Goal: Task Accomplishment & Management: Use online tool/utility

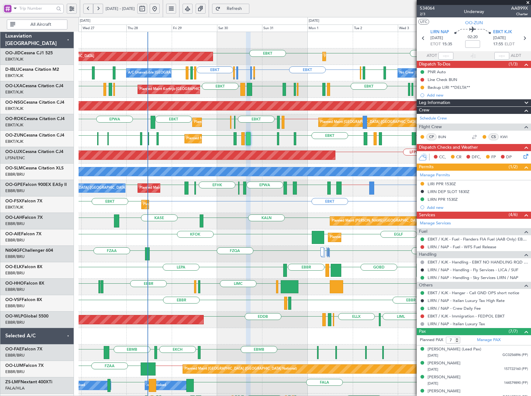
click at [529, 3] on span at bounding box center [528, 3] width 6 height 6
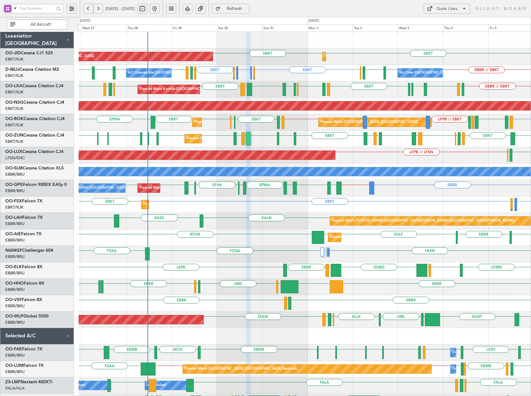
type input "0"
click at [454, 10] on div "Quick Links" at bounding box center [446, 9] width 21 height 6
click at [444, 23] on button "Trip Builder" at bounding box center [446, 23] width 47 height 15
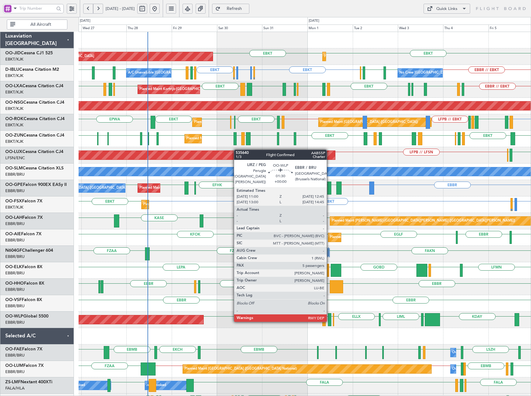
click at [329, 321] on div at bounding box center [329, 319] width 3 height 13
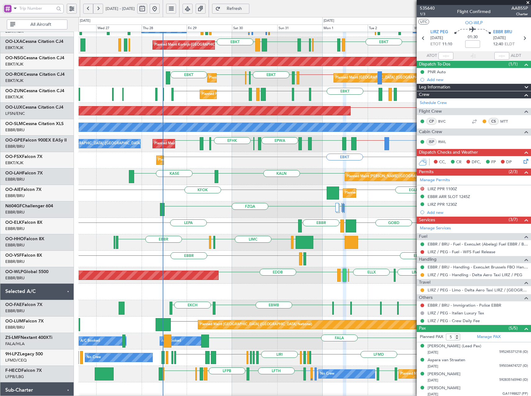
click at [337, 264] on div "EBBR [GEOGRAPHIC_DATA] LEGE" at bounding box center [305, 259] width 452 height 16
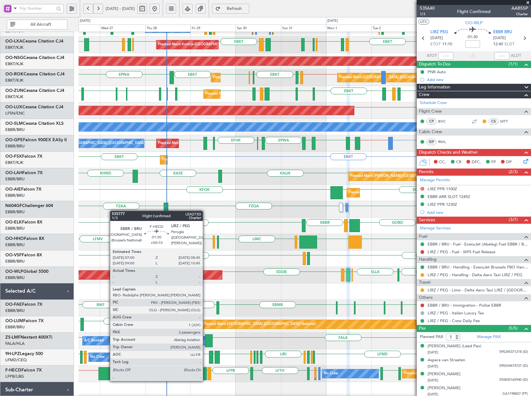
click at [205, 375] on div at bounding box center [204, 373] width 3 height 13
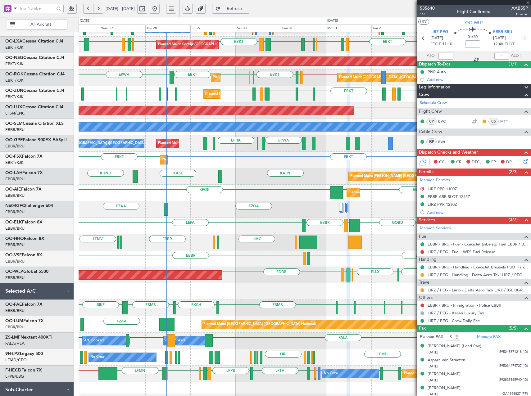
type input "+00:10"
type input "3"
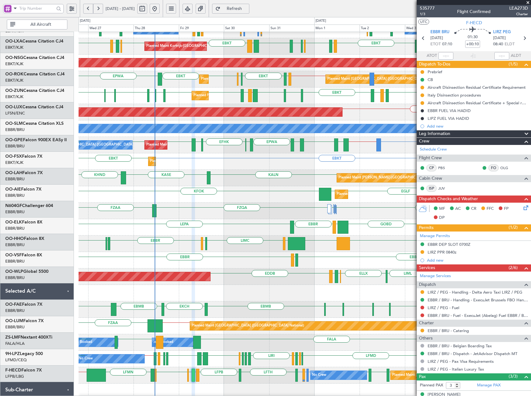
scroll to position [43, 0]
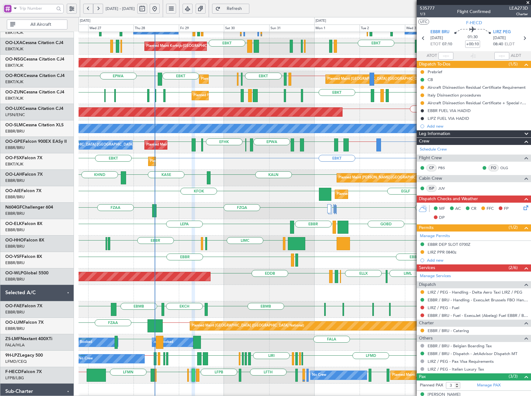
click at [245, 346] on div "FALA FALA FALA FALA FAKN FBMN A/C Booked A/C Booked A/C Booked FVRG // [GEOGRAP…" at bounding box center [305, 342] width 452 height 16
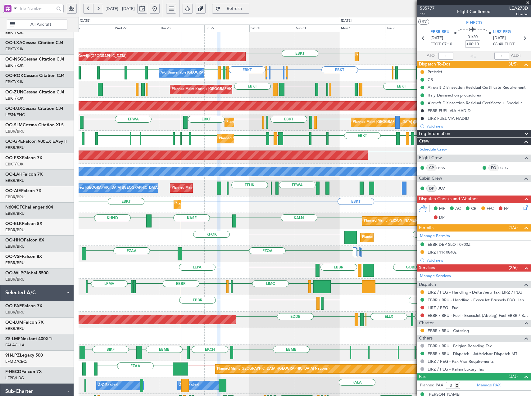
scroll to position [0, 0]
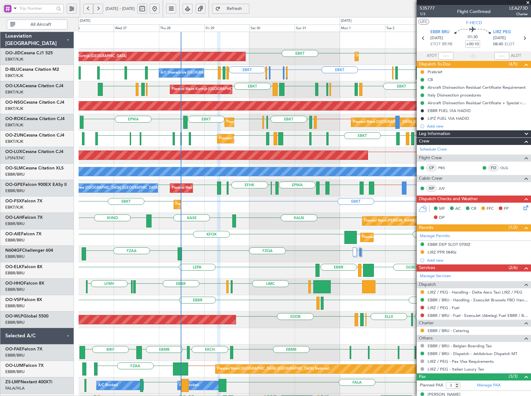
click at [311, 221] on div "EBKT EBKT Planned Maint Kortrijk-Wevelgem AOG Maint Kortrijk-Wevelgem Planned M…" at bounding box center [305, 262] width 452 height 461
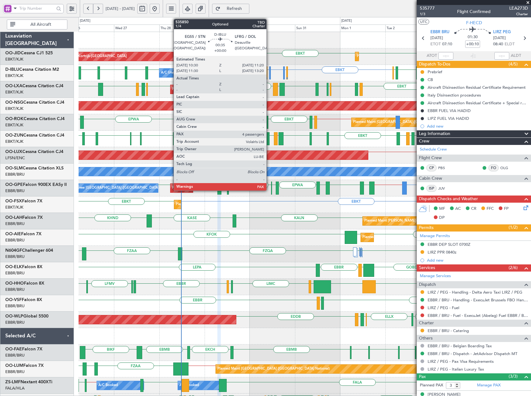
click at [269, 69] on div at bounding box center [270, 72] width 2 height 13
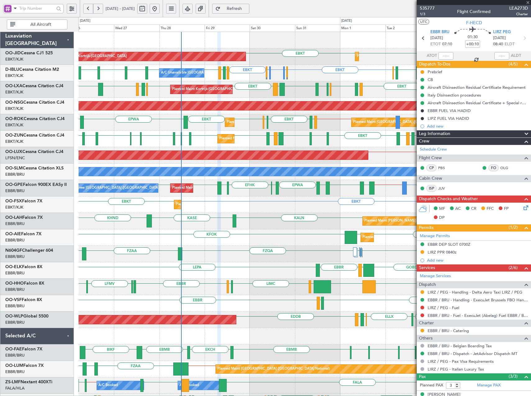
type input "4"
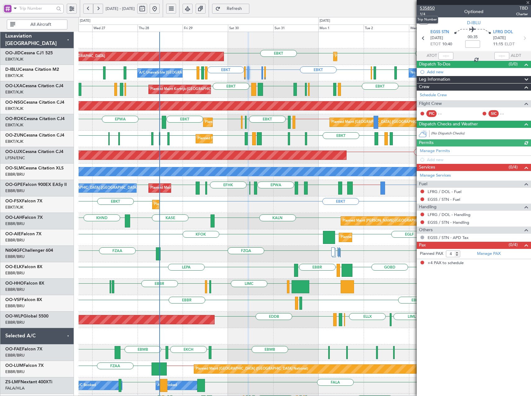
click at [433, 9] on span "535850" at bounding box center [427, 8] width 15 height 7
drag, startPoint x: 249, startPoint y: 7, endPoint x: 253, endPoint y: 7, distance: 4.4
click at [247, 7] on span "Refresh" at bounding box center [234, 9] width 25 height 4
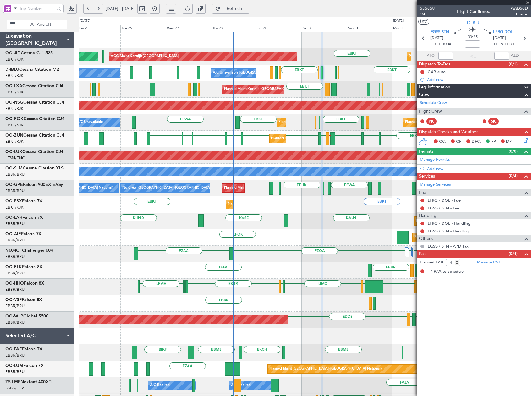
click at [277, 241] on div "EBKT EBKT Planned Maint Kortrijk-Wevelgem AOG Maint Kortrijk-Wevelgem Planned M…" at bounding box center [305, 262] width 452 height 461
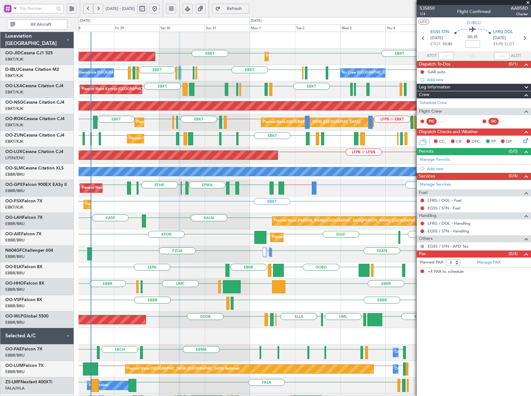
click at [227, 100] on div "Planned Maint Kortrijk-Wevelgem AOG Maint Kortrijk-Wevelgem EBKT EBKT EBKT No C…" at bounding box center [305, 262] width 452 height 461
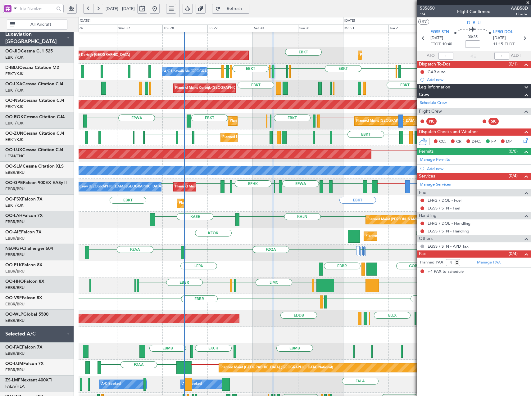
scroll to position [1, 0]
click at [286, 58] on div "Planned Maint Kortrijk-Wevelgem AOG Maint Kortrijk-Wevelgem EBKT EBKT Planned M…" at bounding box center [305, 55] width 452 height 16
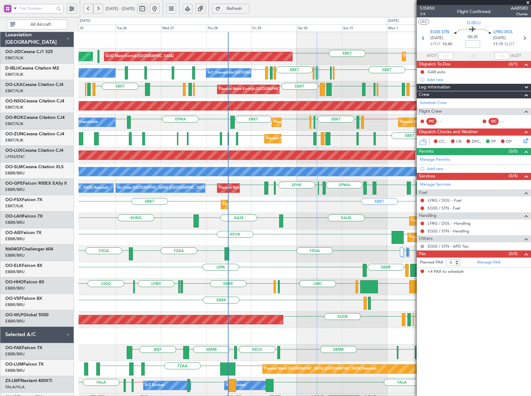
scroll to position [0, 0]
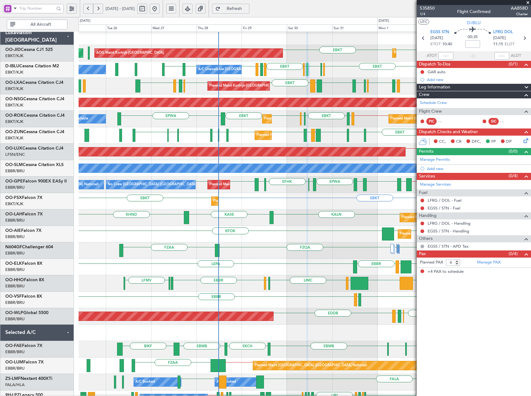
click at [223, 80] on div "Planned Maint Kortrijk-Wevelgem EIDW EBKT LFMQ LFLC EBKT LFTH EBBR EGGW EBBR LF…" at bounding box center [305, 86] width 452 height 16
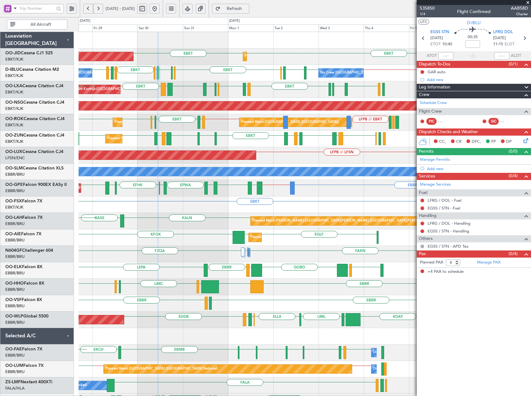
click at [214, 93] on div "Planned Maint Kortrijk-Wevelgem AOG Maint Kortrijk-Wevelgem EBKT EBKT No Crew B…" at bounding box center [305, 262] width 452 height 461
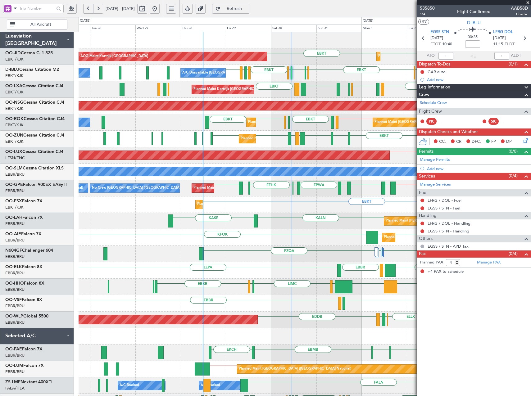
click at [367, 90] on div "EBKT EBKT Planned Maint Kortrijk-Wevelgem AOG Maint Kortrijk-Wevelgem Planned M…" at bounding box center [305, 262] width 452 height 461
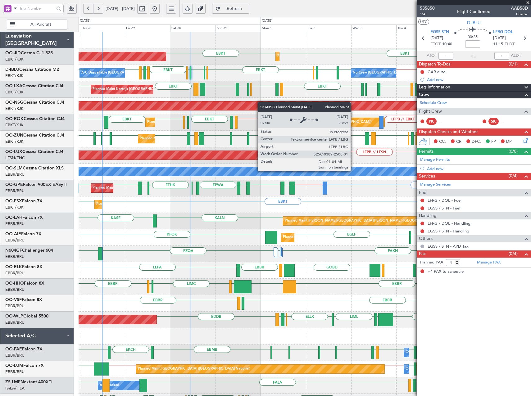
click at [233, 103] on div "Planned Maint Kortrijk-Wevelgem AOG Maint Kortrijk-Wevelgem EBKT EBKT EBKT LFPB…" at bounding box center [305, 262] width 452 height 461
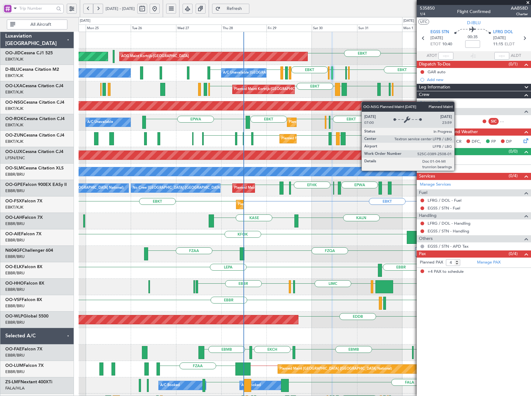
click at [406, 108] on div "Planned Maint Kortrijk-Wevelgem AOG Maint Kortrijk-Wevelgem EBKT EBKT Planned M…" at bounding box center [305, 262] width 452 height 461
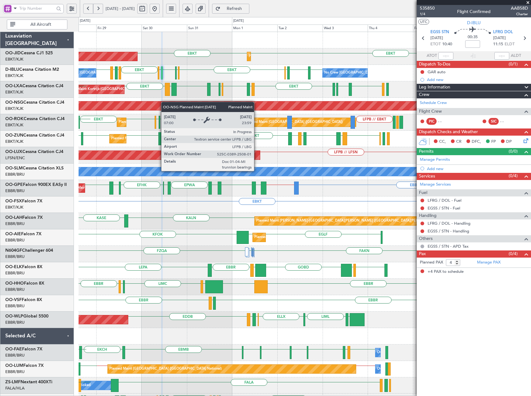
click at [153, 110] on div "Planned Maint Kortrijk-Wevelgem AOG Maint Kortrijk-Wevelgem EBKT EBKT No Crew B…" at bounding box center [305, 262] width 452 height 461
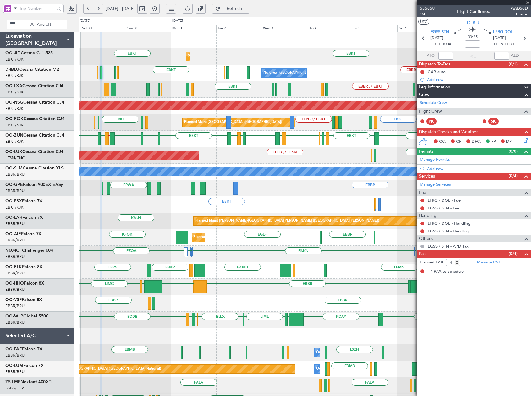
click at [259, 95] on div "EBKT LFMQ LFLC EBKT LFTH EBBR EGGW EBBR LFBO LRAR EBKT LIML EBBR // EBKT LIRN E…" at bounding box center [305, 89] width 452 height 16
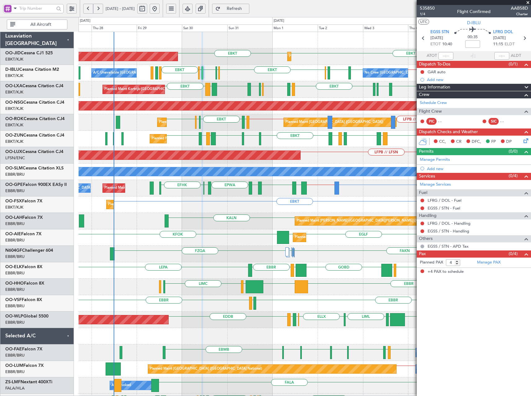
click at [365, 98] on div "Planned Maint Kortrijk-Wevelgem EBKT EBKT AOG Maint Kortrijk-Wevelgem LHPP Plan…" at bounding box center [305, 246] width 452 height 428
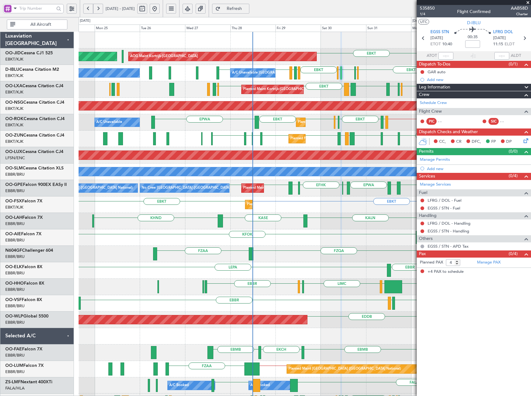
click at [364, 91] on div "Planned Maint Kortrijk-[GEOGRAPHIC_DATA] AOG Maint [GEOGRAPHIC_DATA]-[GEOGRAPHI…" at bounding box center [305, 262] width 452 height 461
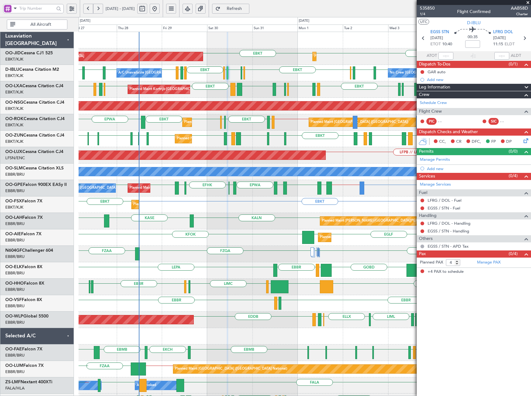
click at [331, 83] on div "Planned Maint Kortrijk-Wevelgem AOG Maint Kortrijk-Wevelgem EBKT EBKT Planned M…" at bounding box center [305, 262] width 452 height 461
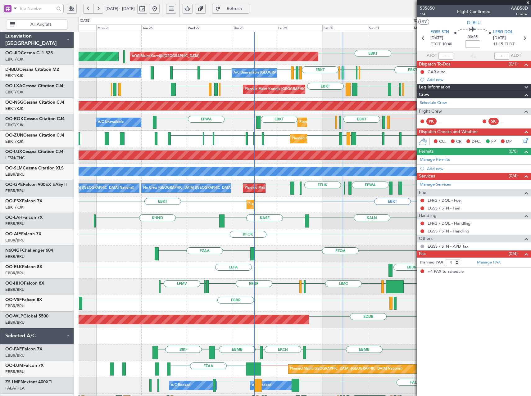
click at [213, 86] on div "Planned Maint Kortrijk-Wevelgem AOG Maint Kortrijk-Wevelgem EBKT EBKT Planned M…" at bounding box center [305, 262] width 452 height 461
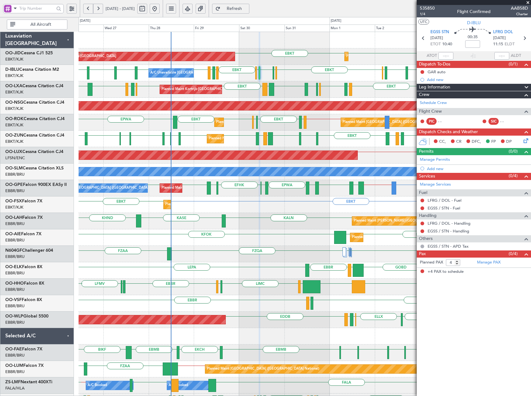
click at [235, 94] on div "Planned Maint Kortrijk-Wevelgem AOG Maint Kortrijk-Wevelgem EBKT EBKT EBKT LFPB…" at bounding box center [305, 262] width 452 height 461
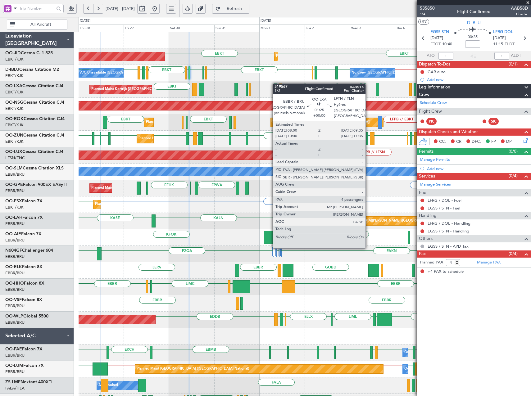
click at [275, 83] on div "Planned Maint Kortrijk-Wevelgem AOG Maint Kortrijk-Wevelgem EBKT EBKT No Crew B…" at bounding box center [305, 262] width 452 height 461
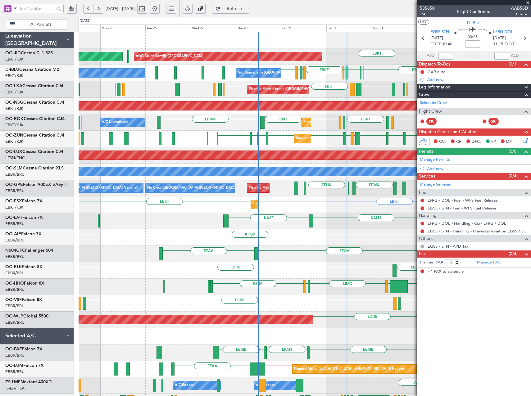
click at [323, 141] on div "EBKT EBKT AOG Maint Kortrijk-Wevelgem Planned Maint Kortrijk-Wevelgem Planned M…" at bounding box center [305, 262] width 452 height 461
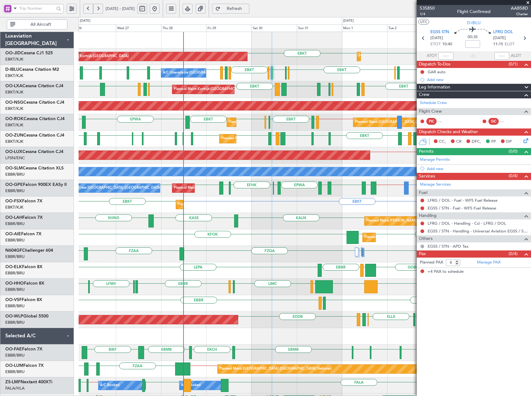
click at [299, 145] on div "AOG Maint Kortrijk-Wevelgem Planned Maint Kortrijk-Wevelgem EBKT EBKT EBKT LFPB…" at bounding box center [305, 262] width 452 height 461
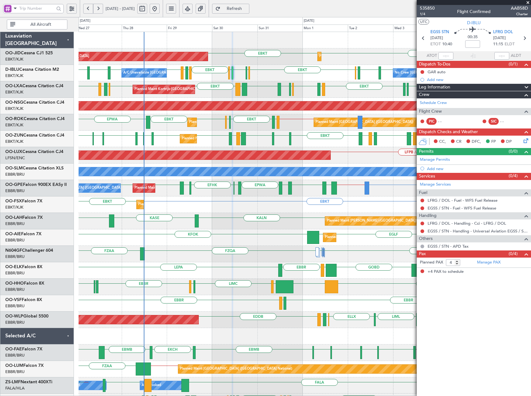
click at [335, 84] on div "AOG Maint Kortrijk-Wevelgem Planned Maint Kortrijk-Wevelgem EBKT EBKT Planned M…" at bounding box center [305, 262] width 452 height 461
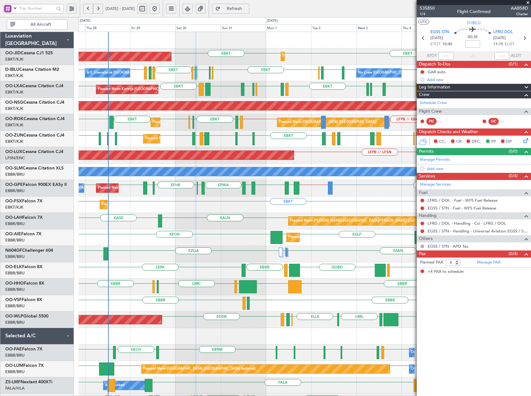
click at [310, 79] on div "EBBR // EBKT EBBR LFLB EBBR EBKT EGSS LFRG EGSS EBKT EDSB EDDH EBKT EBKT No Cre…" at bounding box center [305, 73] width 452 height 16
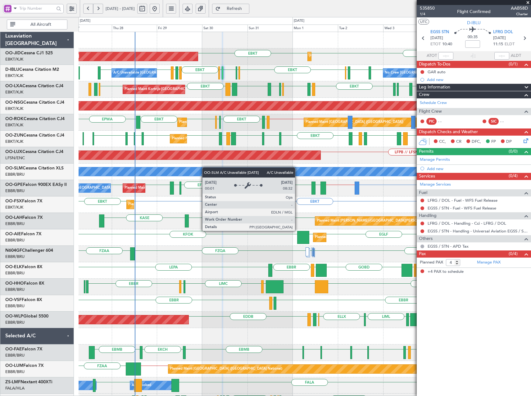
click at [218, 172] on div "A/C Unavailable [GEOGRAPHIC_DATA]" at bounding box center [305, 172] width 452 height 16
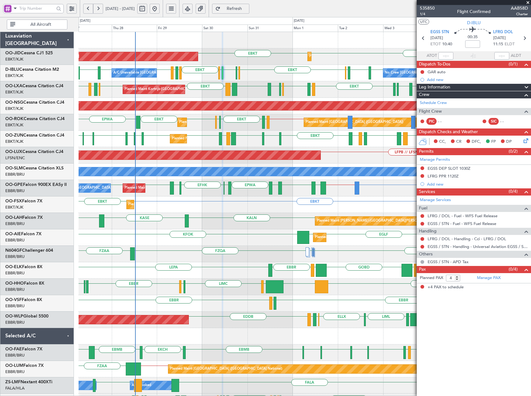
click at [529, 3] on span at bounding box center [528, 3] width 6 height 6
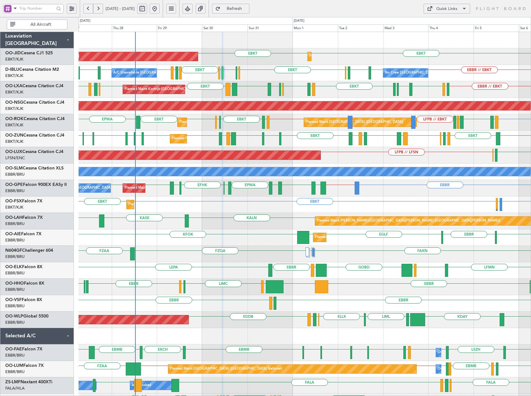
type input "0"
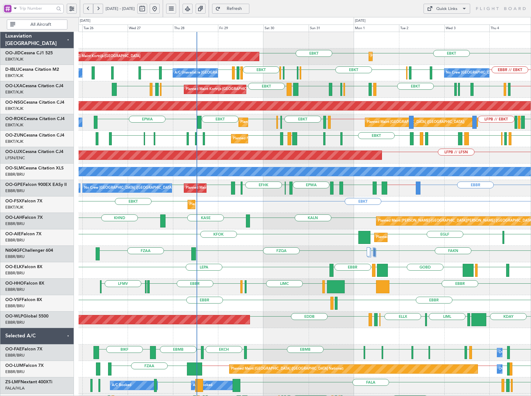
click at [292, 74] on div "EBBR // EBKT EBBR LFLB EBBR EBKT EGSS LFRG EGSS EBKT EDSB EDDH EBKT EBKT EGNT N…" at bounding box center [305, 73] width 452 height 16
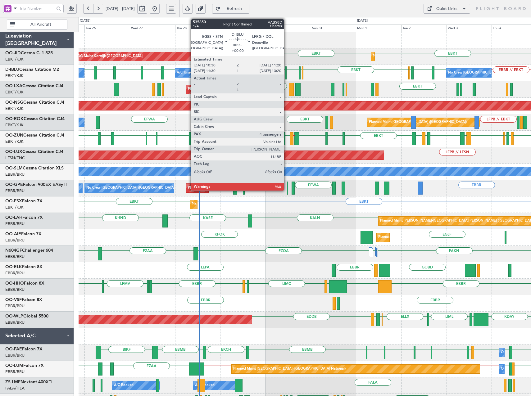
click at [286, 71] on div at bounding box center [286, 72] width 2 height 13
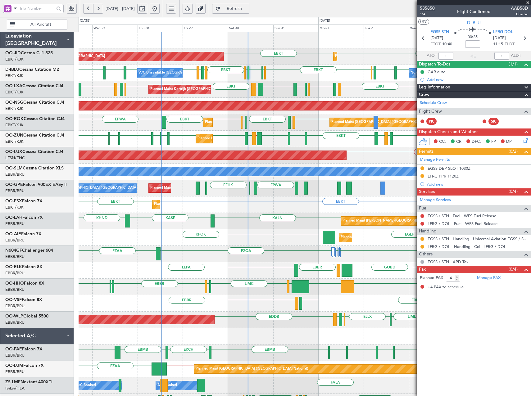
click at [424, 10] on span "535850" at bounding box center [427, 8] width 15 height 7
click at [245, 6] on button "Refresh" at bounding box center [230, 9] width 37 height 10
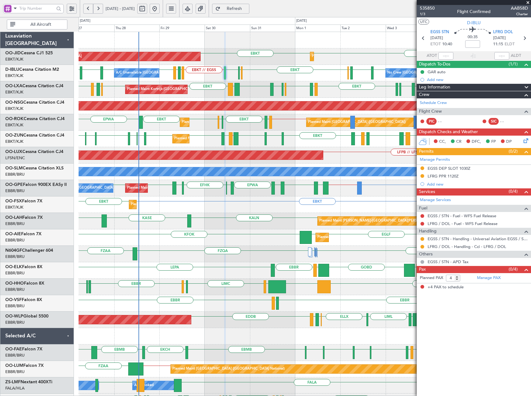
click at [306, 76] on div "EBBR // EBKT EBKT // EGSS EDSB EDDH EBKT EBKT EGNT EBKT EBBR LFLB EBBR EBKT EGS…" at bounding box center [305, 73] width 452 height 16
click at [247, 10] on span "Refresh" at bounding box center [234, 9] width 25 height 4
click at [431, 7] on span "535850" at bounding box center [427, 8] width 15 height 7
click at [248, 13] on button "Refresh" at bounding box center [230, 9] width 37 height 10
click at [249, 12] on button "Refresh" at bounding box center [230, 9] width 37 height 10
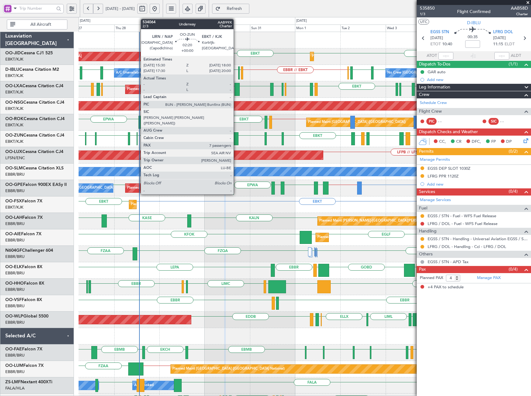
click at [236, 138] on div at bounding box center [235, 138] width 5 height 13
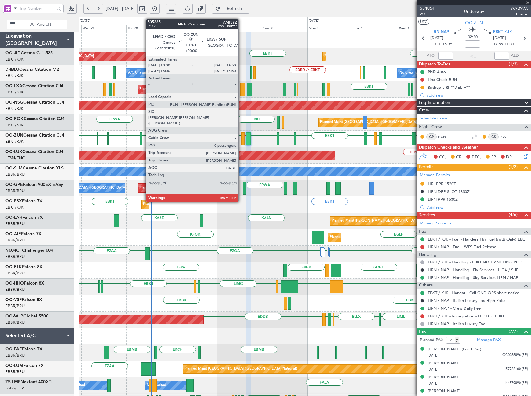
click at [241, 138] on div at bounding box center [243, 138] width 4 height 13
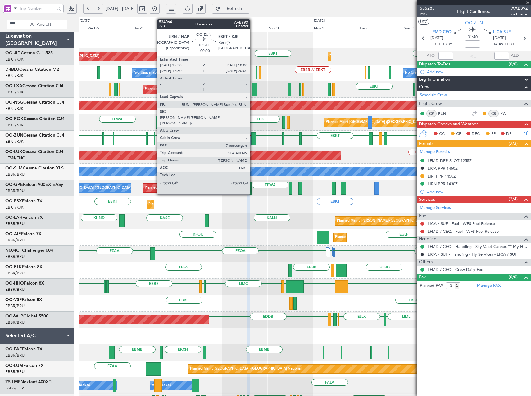
click at [253, 142] on div at bounding box center [253, 138] width 5 height 13
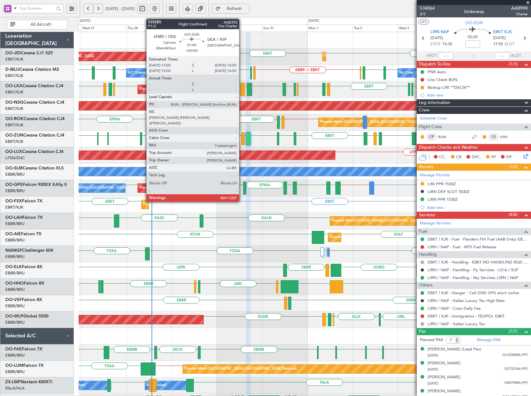
click at [242, 136] on div at bounding box center [243, 138] width 4 height 13
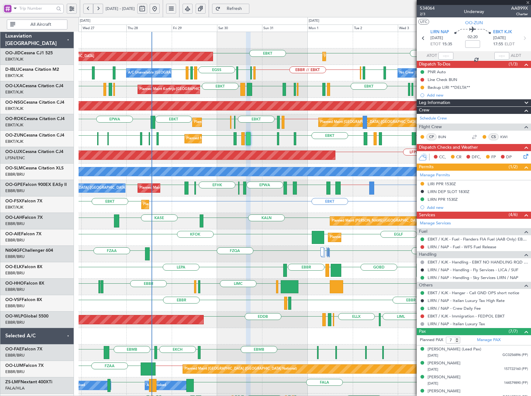
type input "0"
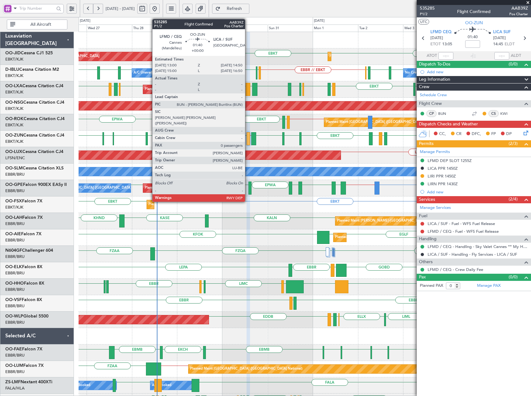
click at [248, 135] on div at bounding box center [248, 138] width 4 height 13
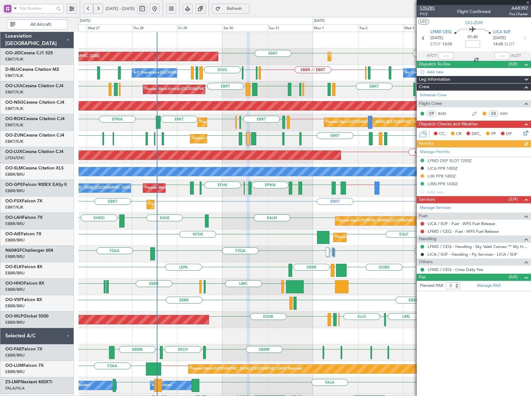
click at [432, 7] on span "535285" at bounding box center [427, 8] width 15 height 7
click at [249, 4] on button "Refresh" at bounding box center [230, 9] width 37 height 10
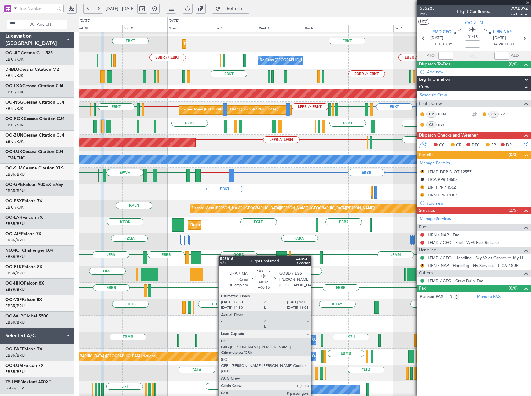
scroll to position [14, 0]
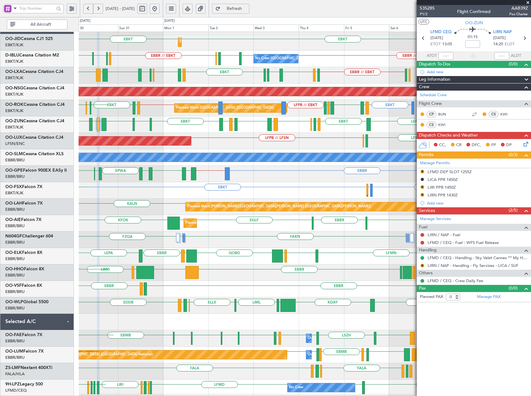
click at [217, 254] on div "EBBR LIML GOBD LIRA EBBR LEPA LFMN Planned Maint Kortrijk-Wevelgem" at bounding box center [305, 256] width 452 height 16
click at [529, 2] on span at bounding box center [528, 3] width 6 height 6
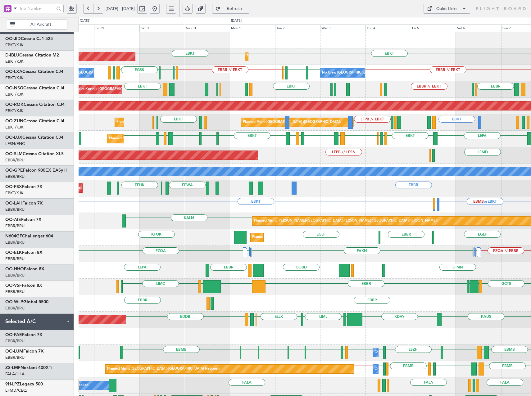
scroll to position [0, 0]
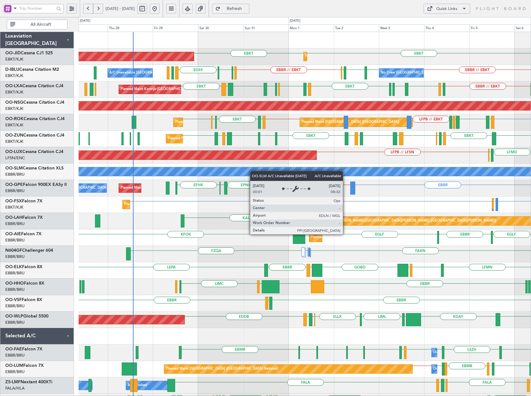
click at [258, 175] on div "EBKT EBKT Planned Maint Kortrijk-Wevelgem AOG Maint Kortrijk-Wevelgem LHPP Plan…" at bounding box center [305, 246] width 452 height 428
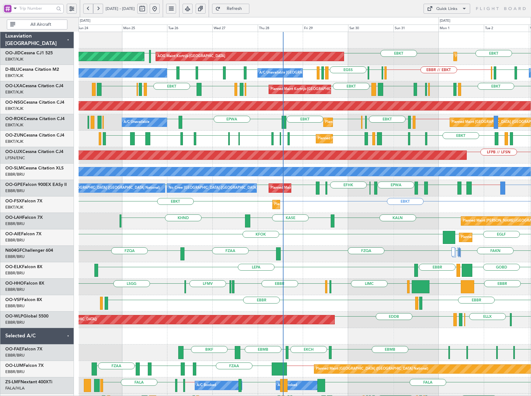
click at [179, 88] on div "Planned Maint Kortrijk-Wevelgem AOG Maint Kortrijk-Wevelgem Planned Maint Paris…" at bounding box center [305, 262] width 452 height 461
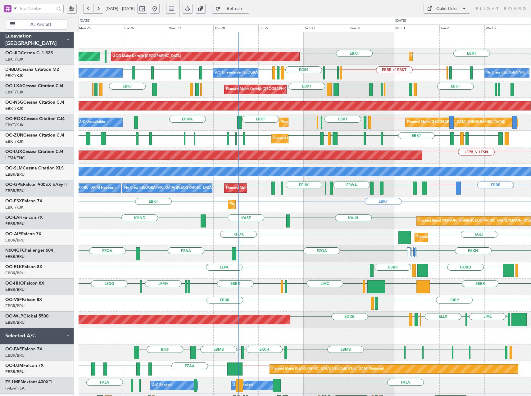
click at [311, 90] on div "EBKT LFTH EBBR EGGW EBBR LFBO LRAR EBKT EBKT LFPB LIRS LICA EBKT EIDW EBBR EBKT…" at bounding box center [305, 89] width 452 height 16
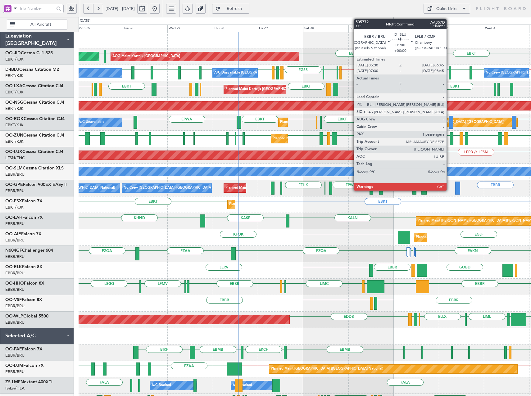
click at [449, 71] on div at bounding box center [450, 72] width 2 height 13
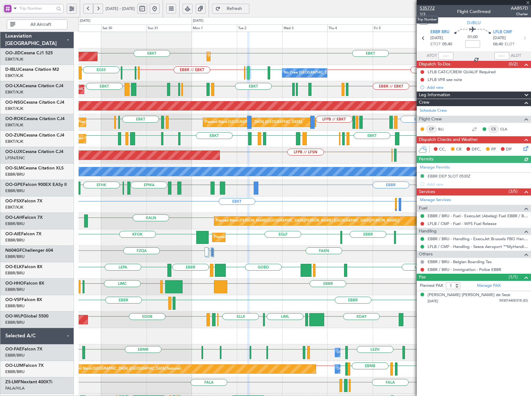
click at [428, 7] on span "535772" at bounding box center [427, 8] width 15 height 7
click at [247, 9] on span "Refresh" at bounding box center [234, 9] width 25 height 4
click at [247, 7] on span "Refresh" at bounding box center [234, 9] width 25 height 4
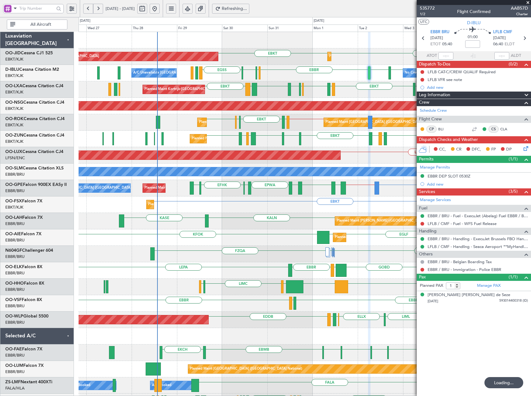
click at [266, 58] on div "EBKT EBKT Planned Maint Kortrijk-Wevelgem AOG Maint Kortrijk-Wevelgem Planned M…" at bounding box center [305, 56] width 452 height 16
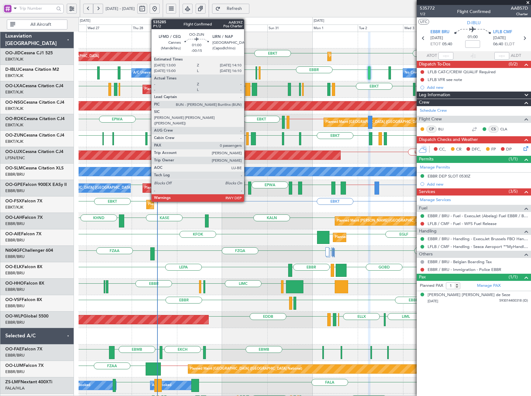
click at [247, 137] on div at bounding box center [247, 138] width 2 height 13
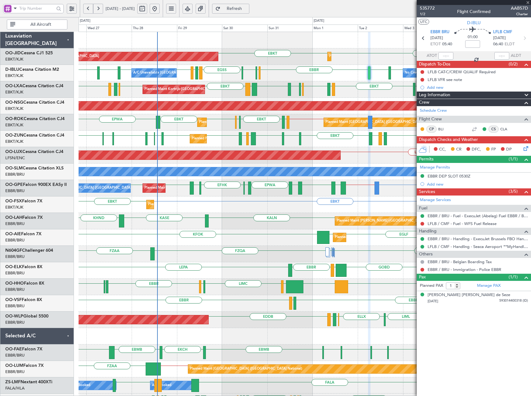
type input "-00:15"
type input "0"
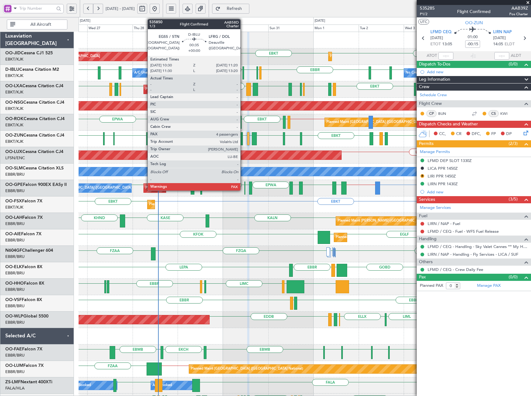
click at [243, 72] on div at bounding box center [243, 72] width 2 height 13
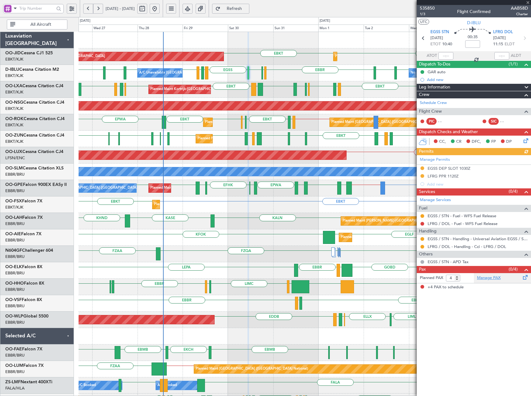
click at [485, 275] on link "Manage PAX" at bounding box center [489, 278] width 24 height 6
click at [244, 8] on span "Refresh" at bounding box center [234, 9] width 25 height 4
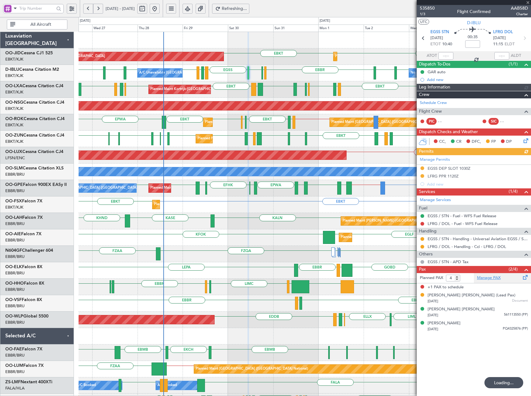
click at [494, 279] on link "Manage PAX" at bounding box center [489, 278] width 24 height 6
click at [247, 8] on span "Refresh" at bounding box center [234, 9] width 25 height 4
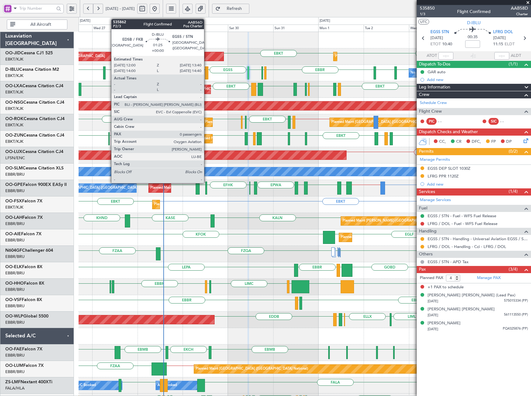
click at [207, 74] on div at bounding box center [206, 72] width 3 height 13
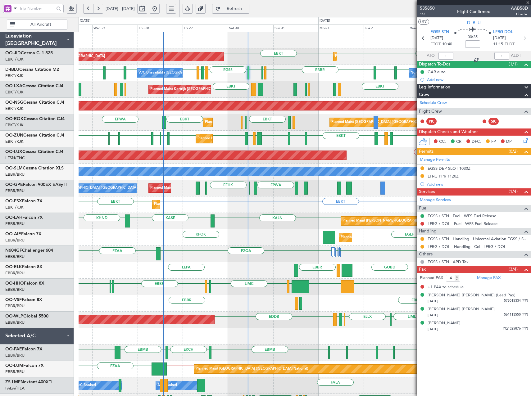
type input "0"
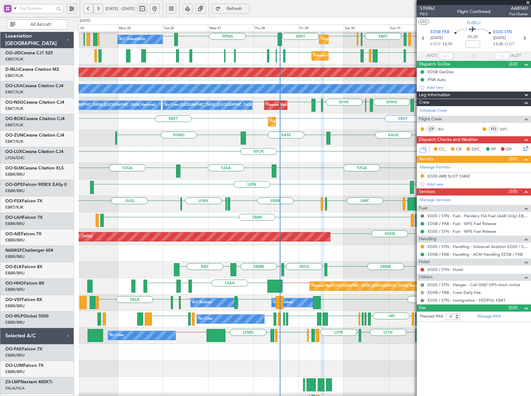
scroll to position [96, 0]
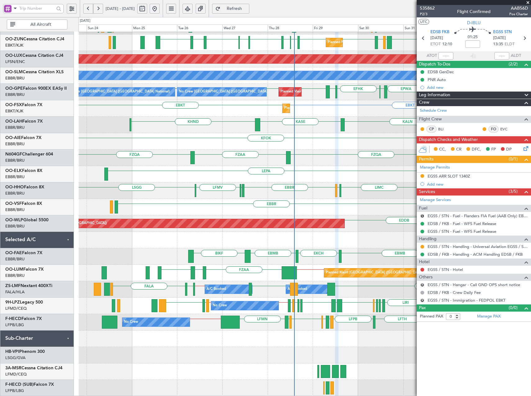
click at [249, 156] on div "EBKT // LFPB LFTZ EBKT EHAM EBKT EBKT EPWA EBKT A/C Unavailable Planned Maint P…" at bounding box center [305, 166] width 452 height 461
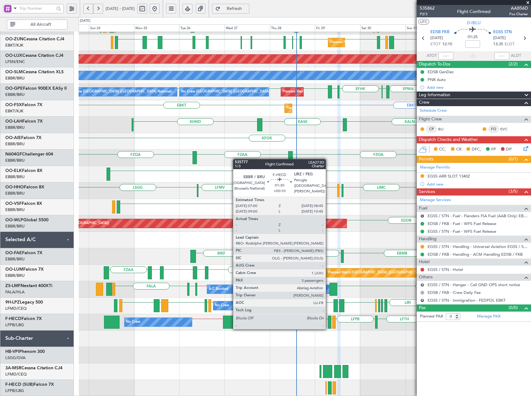
click at [328, 323] on div at bounding box center [329, 322] width 3 height 13
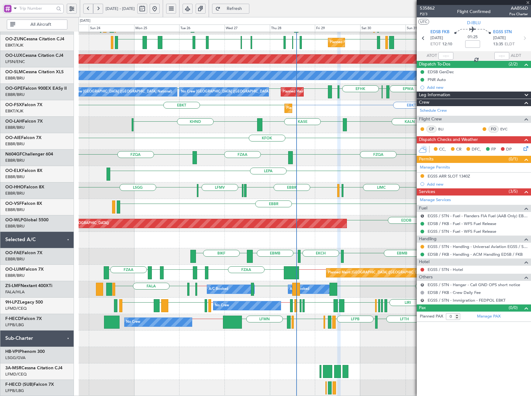
type input "+00:10"
type input "3"
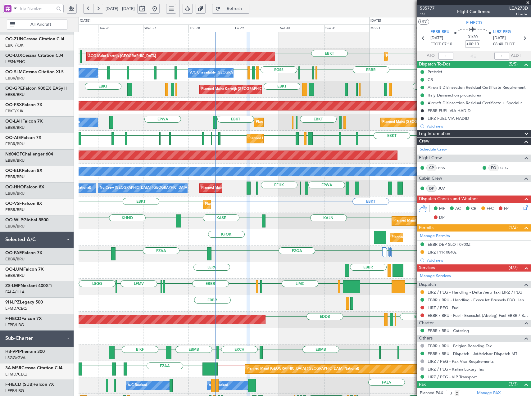
scroll to position [0, 0]
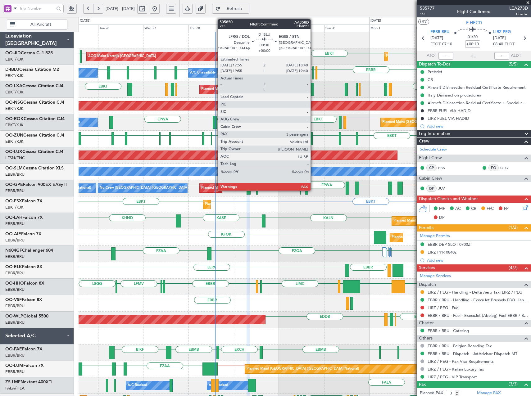
click at [313, 75] on div at bounding box center [313, 72] width 2 height 13
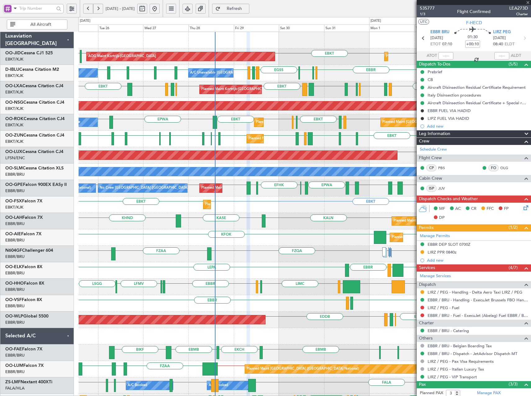
type input "4"
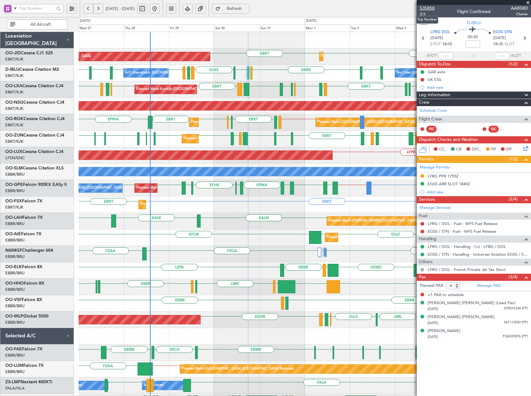
click at [422, 7] on span "535850" at bounding box center [427, 8] width 15 height 7
click at [247, 8] on span "Refresh" at bounding box center [234, 9] width 25 height 4
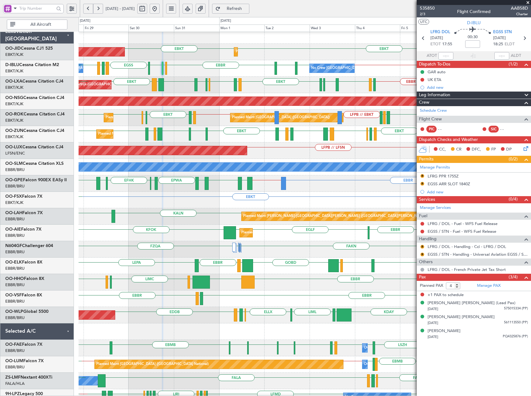
click at [232, 285] on div "EBBR KTEB LIEO LIMC LSGG EBBR LSGG LFMV" at bounding box center [305, 282] width 452 height 16
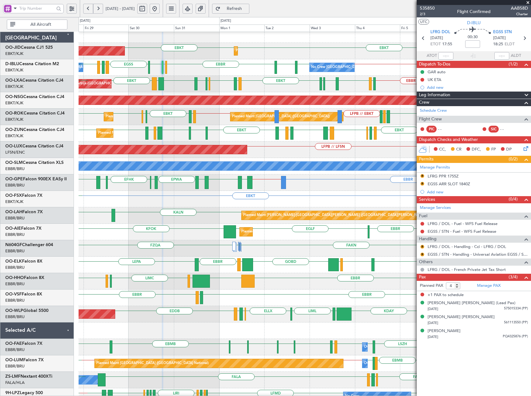
click at [247, 257] on div "LFMN EBBR LIML GOBD LIRA EBBR LEPA Planned Maint Kortrijk-Wevelgem" at bounding box center [305, 265] width 452 height 16
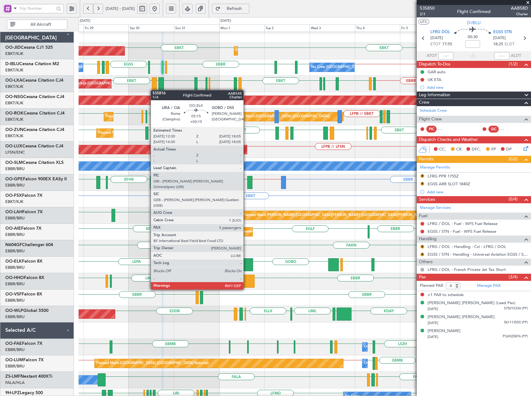
click at [246, 267] on div at bounding box center [247, 264] width 11 height 13
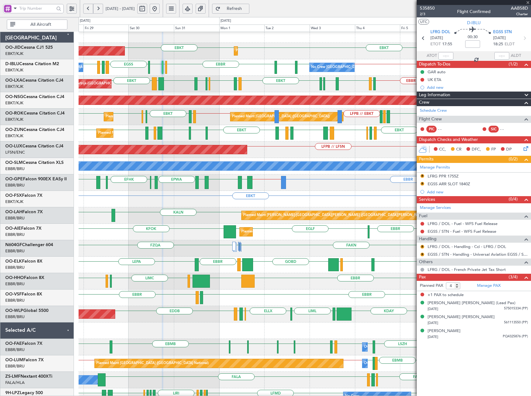
type input "+00:15"
type input "5"
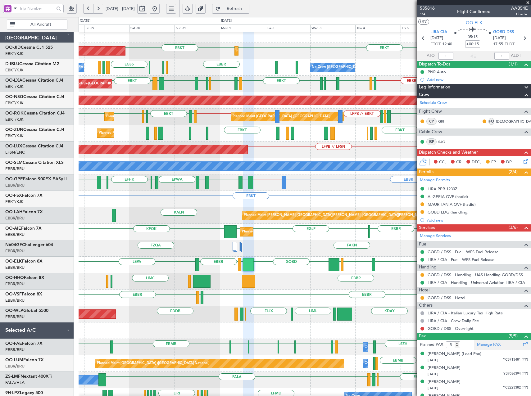
click at [489, 345] on link "Manage PAX" at bounding box center [489, 345] width 24 height 6
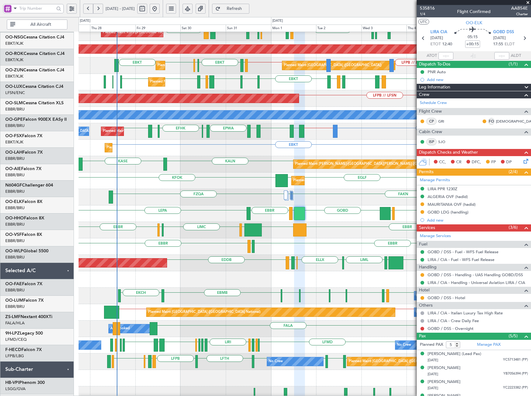
click at [155, 205] on div "LFMN EBBR LIML GOBD LIRA EBBR LEPA EBBR EBKT Planned Maint Kortrijk-Wevelgem" at bounding box center [305, 213] width 452 height 16
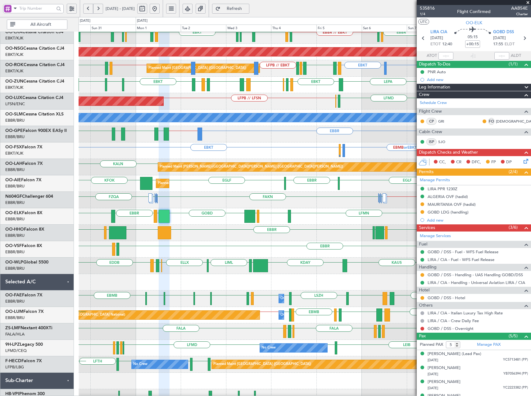
scroll to position [54, 0]
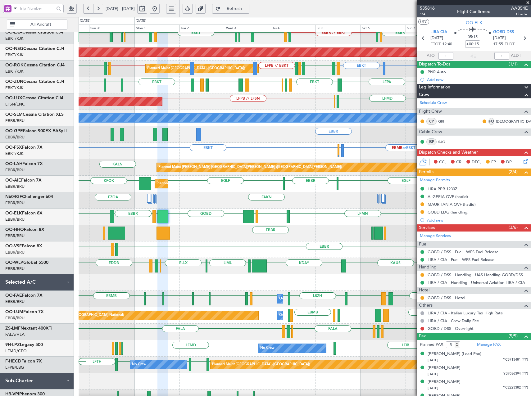
click at [215, 279] on div at bounding box center [305, 282] width 452 height 16
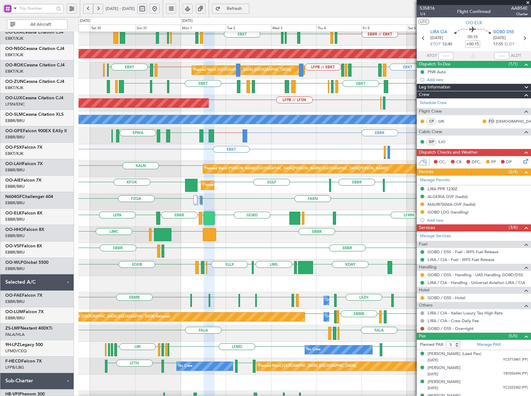
scroll to position [52, 0]
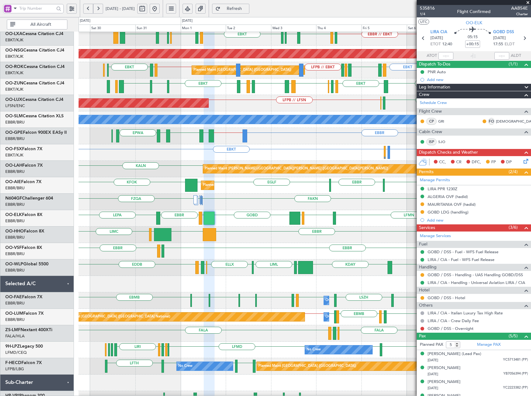
click at [231, 269] on div "ELLX KAUS KDAY EBLG LIML ELLX EBBR LIRZ EDDB LIML Planned Maint Berlin (Branden…" at bounding box center [305, 267] width 452 height 16
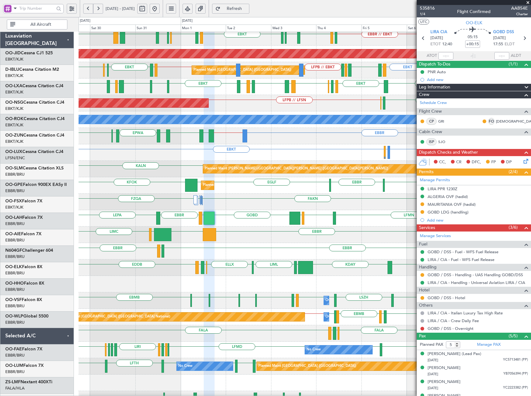
scroll to position [52, 0]
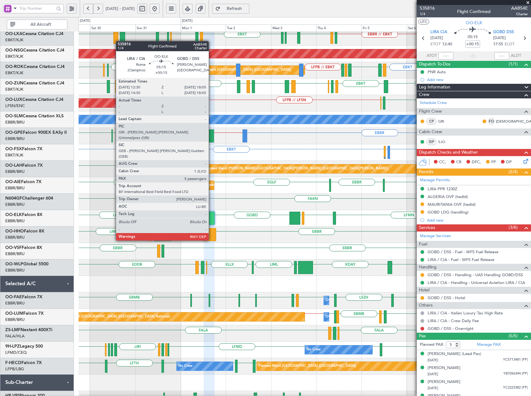
click at [211, 218] on div at bounding box center [209, 218] width 11 height 13
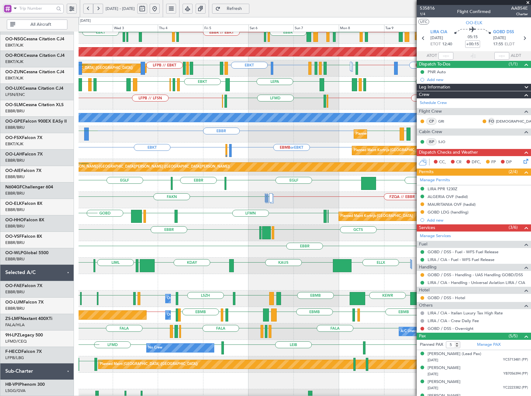
scroll to position [54, 0]
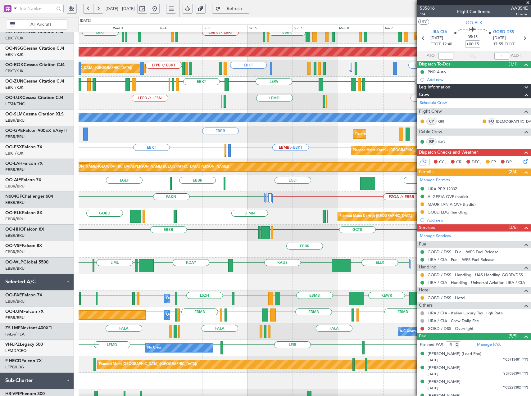
click at [206, 271] on div "ELLX [PERSON_NAME] KDAY EBLG LIML ELLX [GEOGRAPHIC_DATA] LIRZ EDDB" at bounding box center [305, 266] width 452 height 16
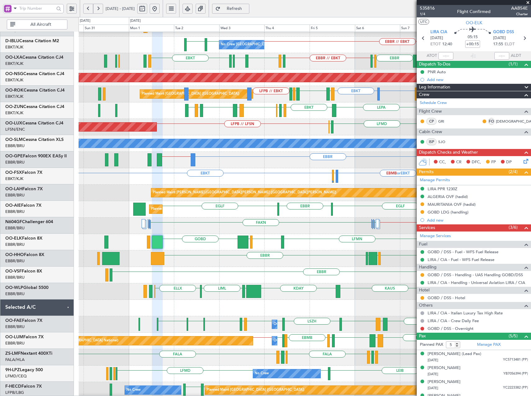
click at [231, 284] on div "ELLX [PERSON_NAME] KDAY LIML EBLG LIML ELLX LTCG RJAA Planned Maint [GEOGRAPHIC…" at bounding box center [305, 291] width 452 height 16
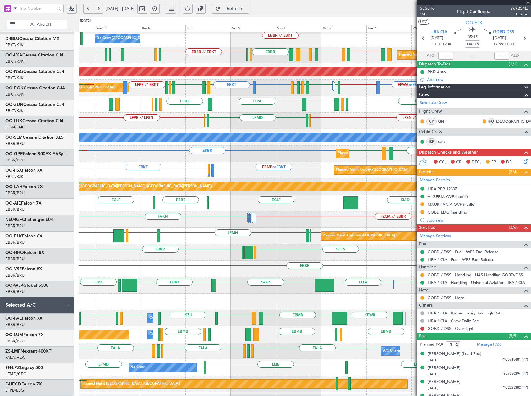
scroll to position [36, 0]
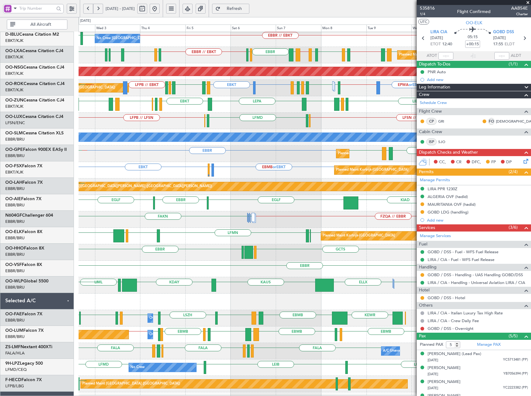
click at [207, 286] on div "ELLX [PERSON_NAME] KDAY LIML EBLG LIML ELLX [GEOGRAPHIC_DATA] LIRZ EDDB" at bounding box center [305, 285] width 452 height 16
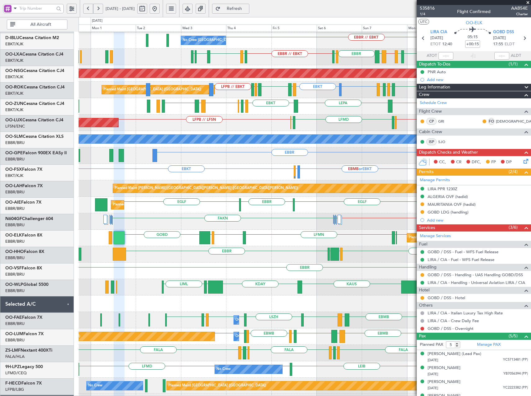
click at [328, 298] on div at bounding box center [305, 303] width 452 height 16
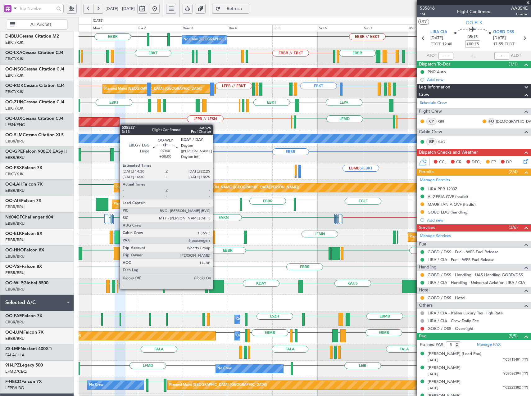
click at [215, 289] on div at bounding box center [216, 286] width 15 height 13
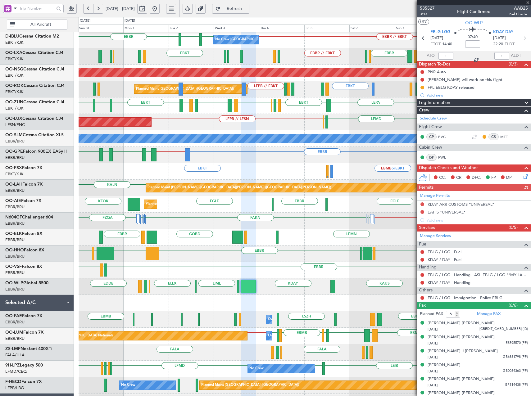
click at [426, 7] on span "535527" at bounding box center [427, 8] width 15 height 7
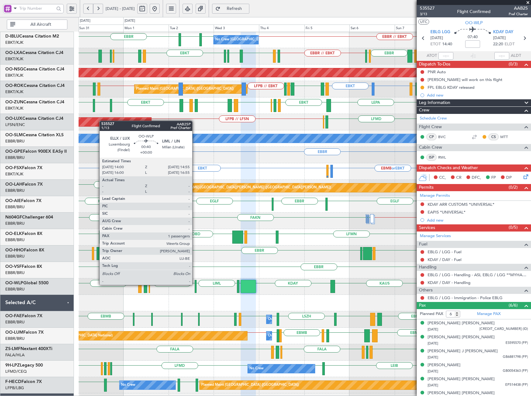
click at [195, 285] on div at bounding box center [196, 286] width 2 height 13
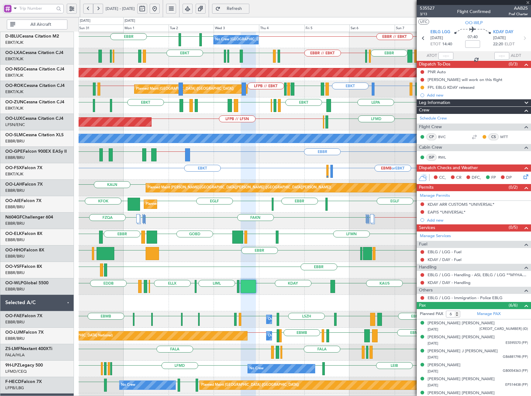
type input "1"
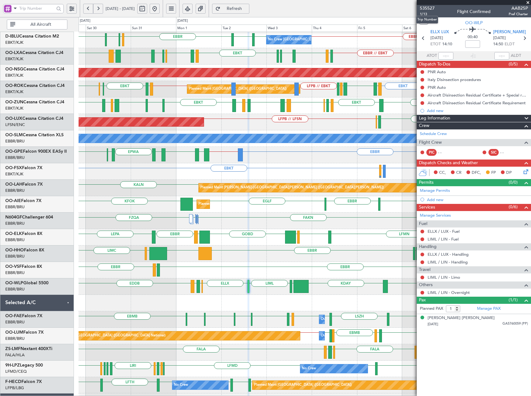
click at [425, 13] on mat-tooltip-component "Trip Number" at bounding box center [427, 19] width 31 height 16
click at [424, 13] on span "1/13" at bounding box center [427, 13] width 15 height 5
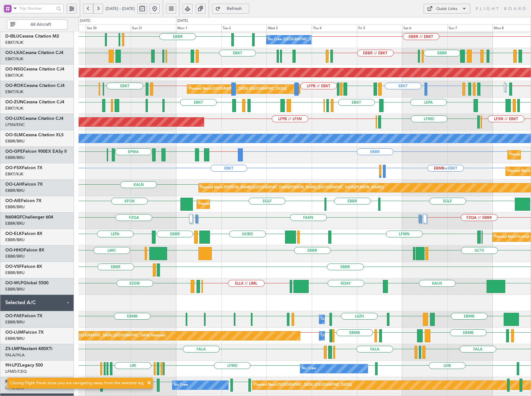
click at [247, 7] on span "Refresh" at bounding box center [234, 9] width 25 height 4
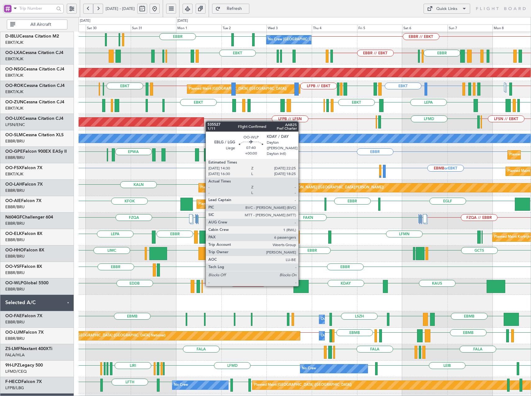
click at [301, 286] on div at bounding box center [300, 286] width 15 height 13
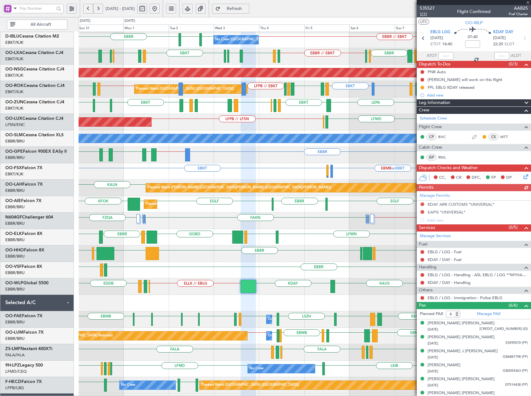
click at [420, 15] on span "1/11" at bounding box center [427, 13] width 15 height 5
click at [431, 6] on span "535527" at bounding box center [427, 8] width 15 height 7
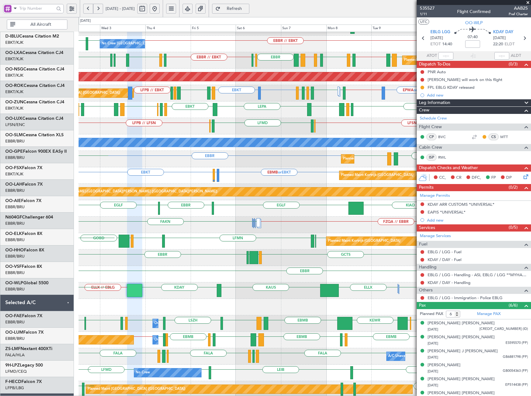
scroll to position [29, 0]
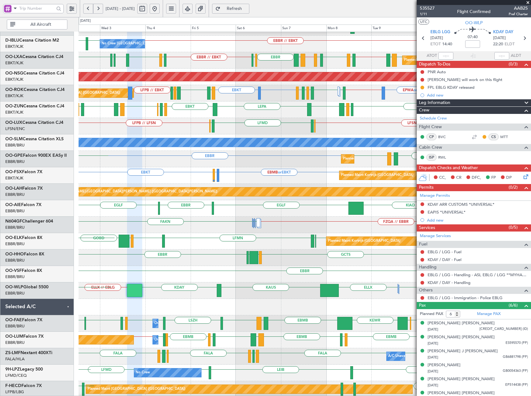
click at [254, 291] on div "ELLX KDAY ELLX // EBLG [PERSON_NAME] LIML [GEOGRAPHIC_DATA] LIRZ EDDB" at bounding box center [305, 290] width 452 height 16
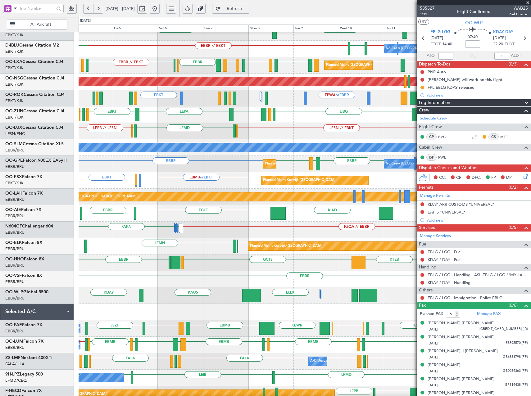
click at [296, 298] on div "RJAA LTCG LIML ELLX KDAY [PERSON_NAME] ELLX // EBLG" at bounding box center [305, 295] width 452 height 16
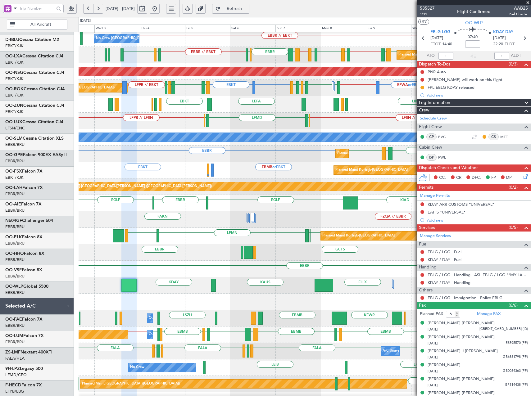
scroll to position [35, 0]
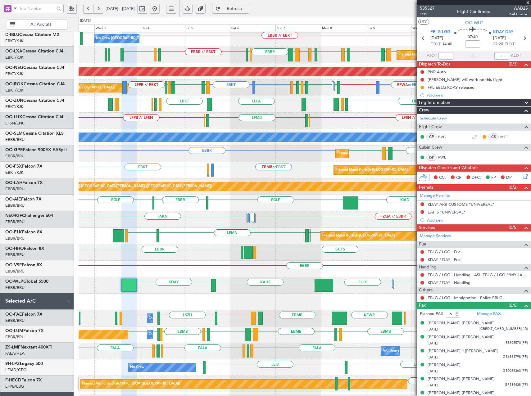
click at [402, 285] on div "RJAA LTCG LIML ELLX [PERSON_NAME] KDAY" at bounding box center [305, 285] width 452 height 16
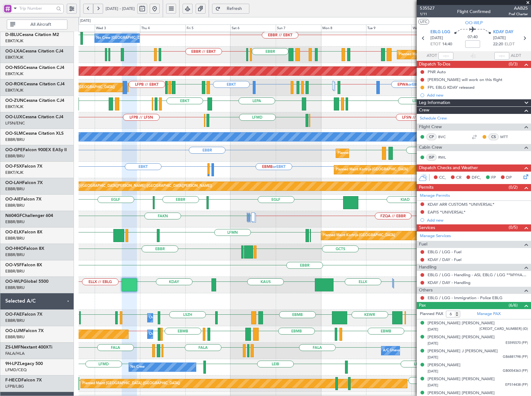
scroll to position [37, 0]
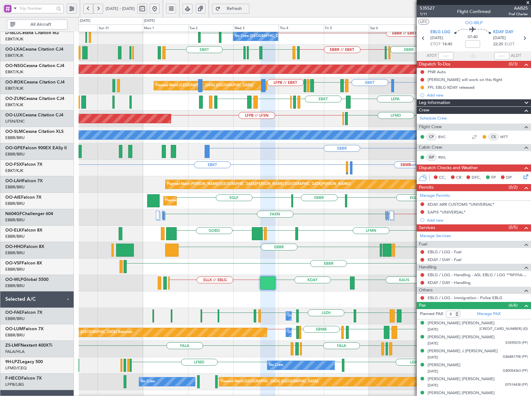
click at [256, 297] on div at bounding box center [305, 299] width 452 height 16
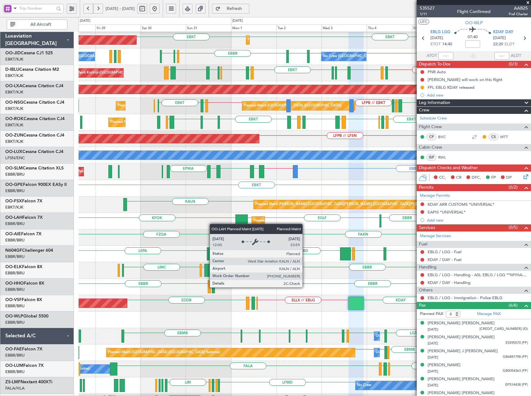
scroll to position [24, 0]
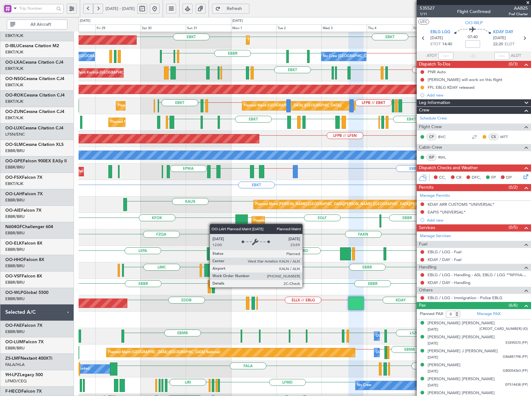
click at [294, 204] on div "KALN Planned [GEOGRAPHIC_DATA][PERSON_NAME]-[GEOGRAPHIC_DATA][PERSON_NAME] ([GE…" at bounding box center [305, 204] width 452 height 16
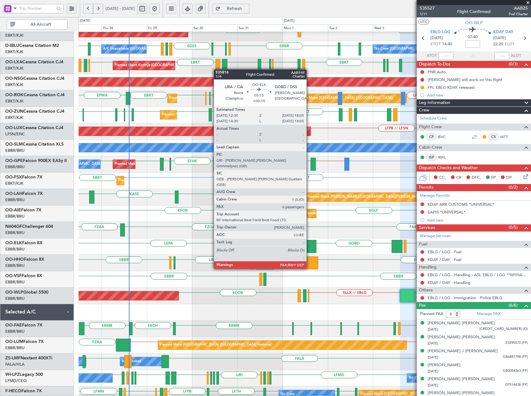
click at [309, 246] on div at bounding box center [311, 246] width 11 height 13
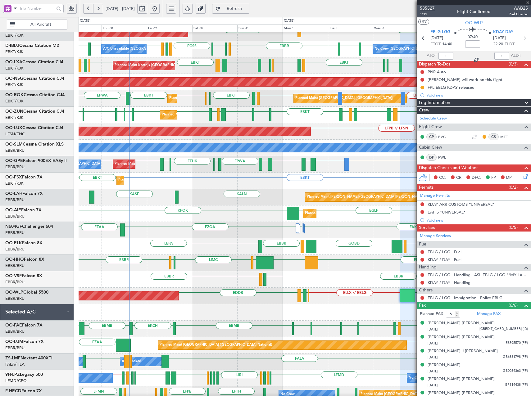
type input "+00:15"
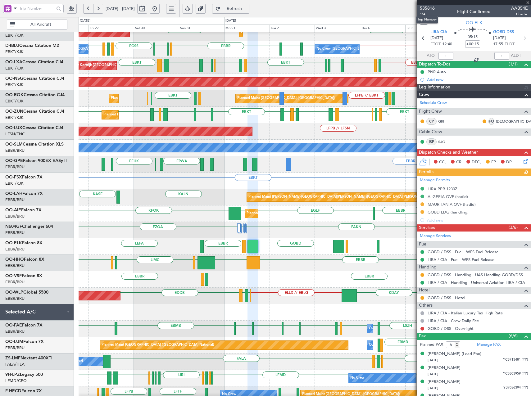
click at [429, 9] on span "535816" at bounding box center [427, 8] width 15 height 7
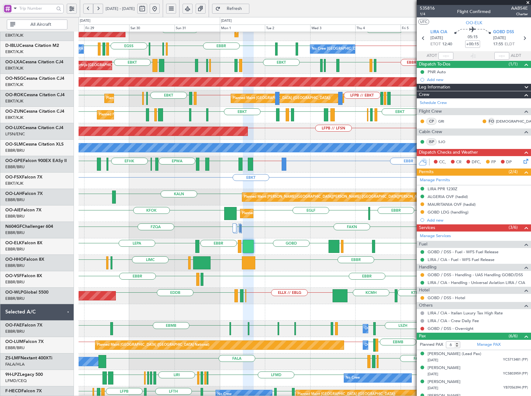
click at [247, 8] on span "Refresh" at bounding box center [234, 9] width 25 height 4
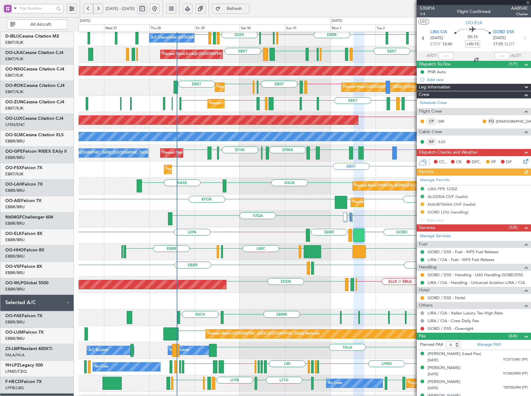
scroll to position [35, 0]
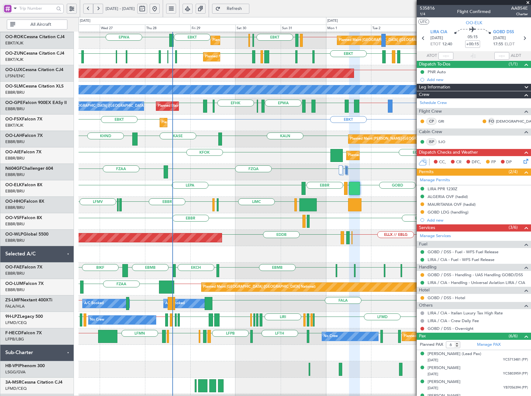
click at [225, 247] on div at bounding box center [305, 254] width 452 height 16
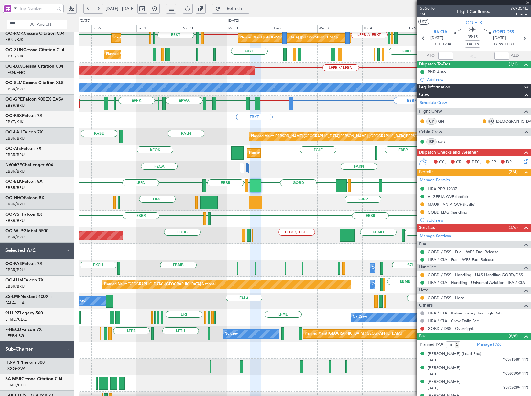
click at [215, 233] on div "Planned Maint [GEOGRAPHIC_DATA] ([GEOGRAPHIC_DATA]) KCMH ELLX // EBLG [GEOGRAPH…" at bounding box center [305, 235] width 452 height 16
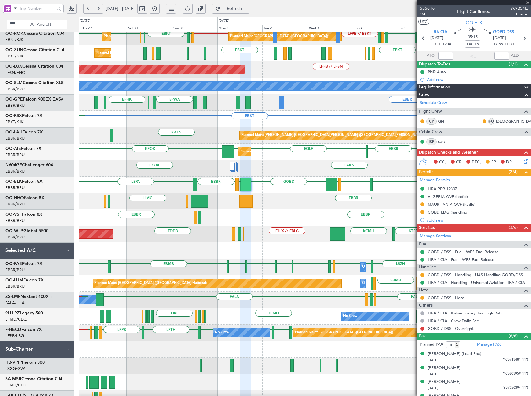
scroll to position [86, 0]
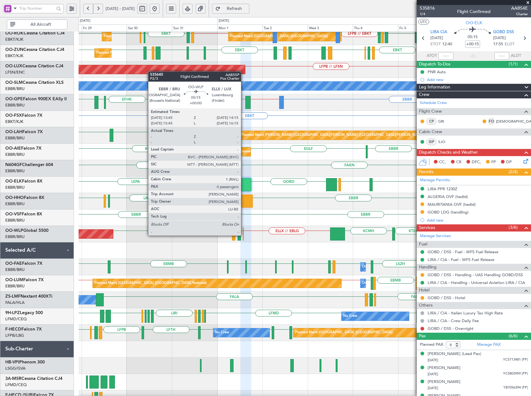
click at [244, 236] on div at bounding box center [243, 234] width 1 height 13
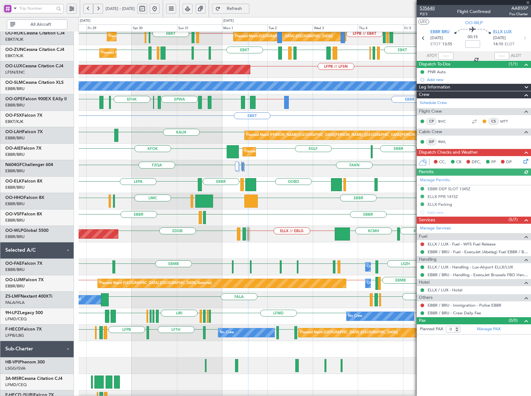
click at [429, 9] on span "535640" at bounding box center [427, 8] width 15 height 7
click at [247, 7] on span "Refresh" at bounding box center [234, 9] width 25 height 4
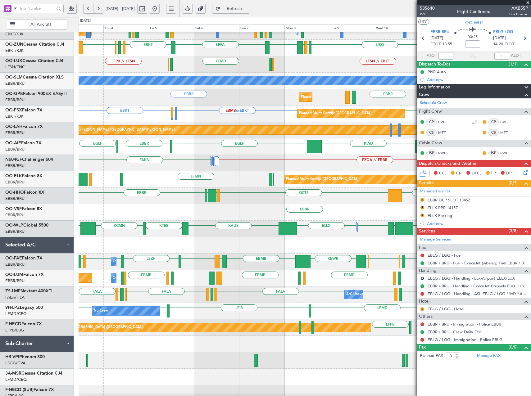
scroll to position [63, 0]
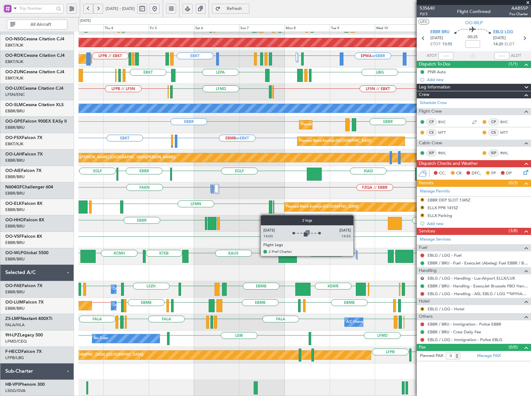
click at [356, 256] on div at bounding box center [356, 254] width 1 height 9
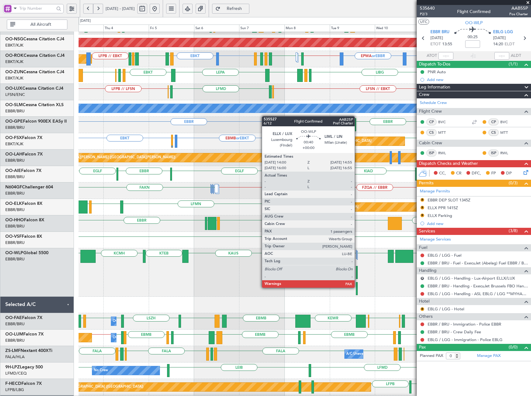
click at [357, 287] on div at bounding box center [357, 288] width 2 height 13
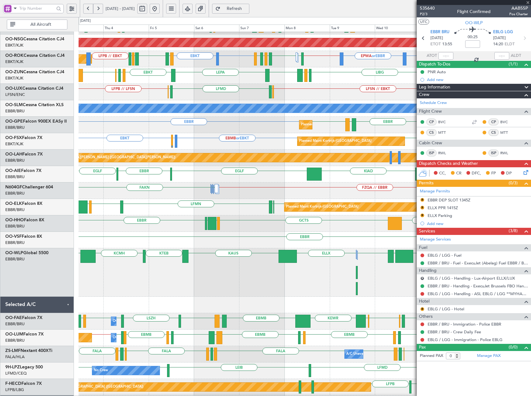
type input "1"
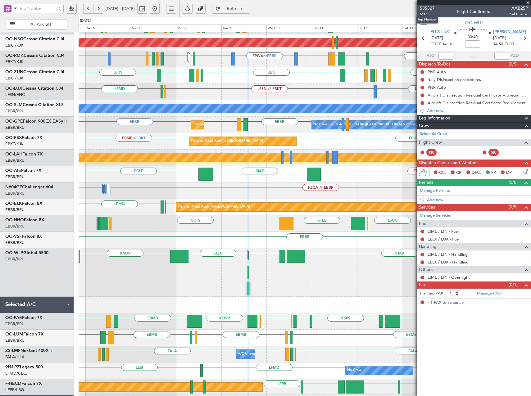
click at [424, 14] on mat-tooltip-component "Trip Number" at bounding box center [427, 19] width 31 height 16
click at [426, 14] on span "6/12" at bounding box center [427, 13] width 15 height 5
